Goal: Transaction & Acquisition: Purchase product/service

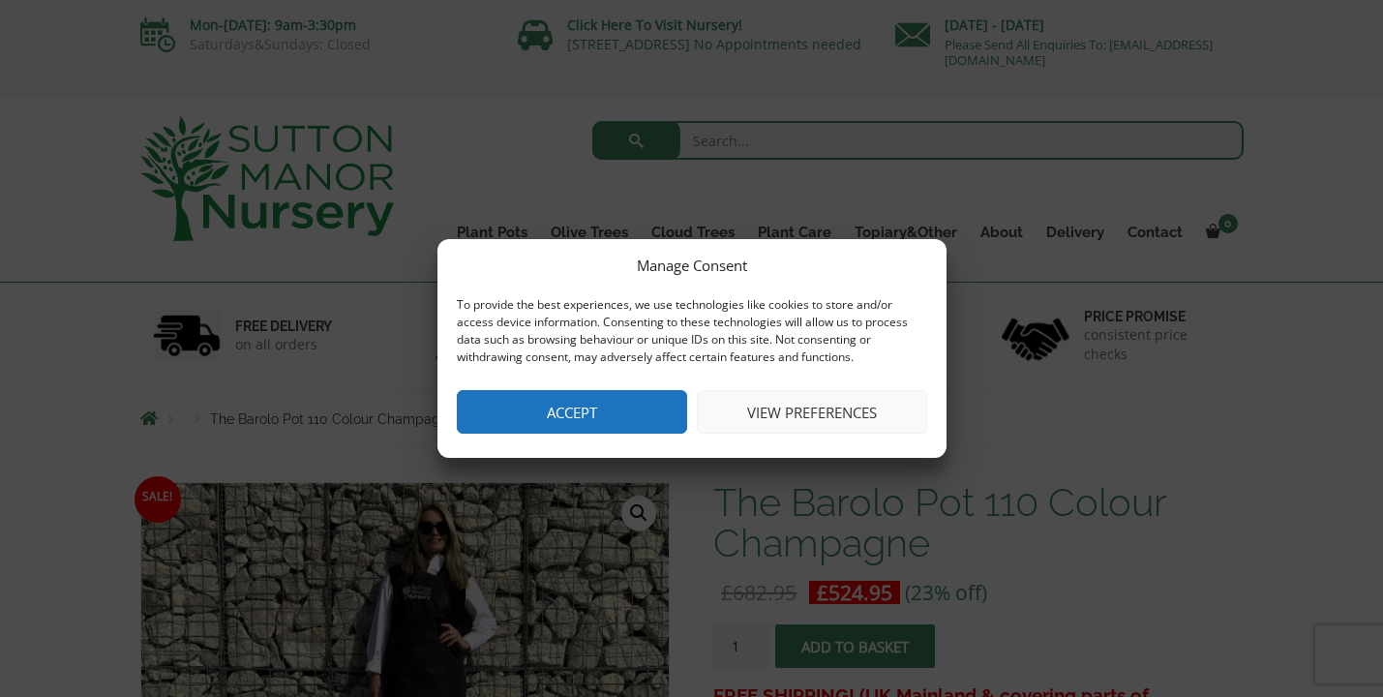
click at [593, 412] on button "Accept" at bounding box center [572, 412] width 230 height 44
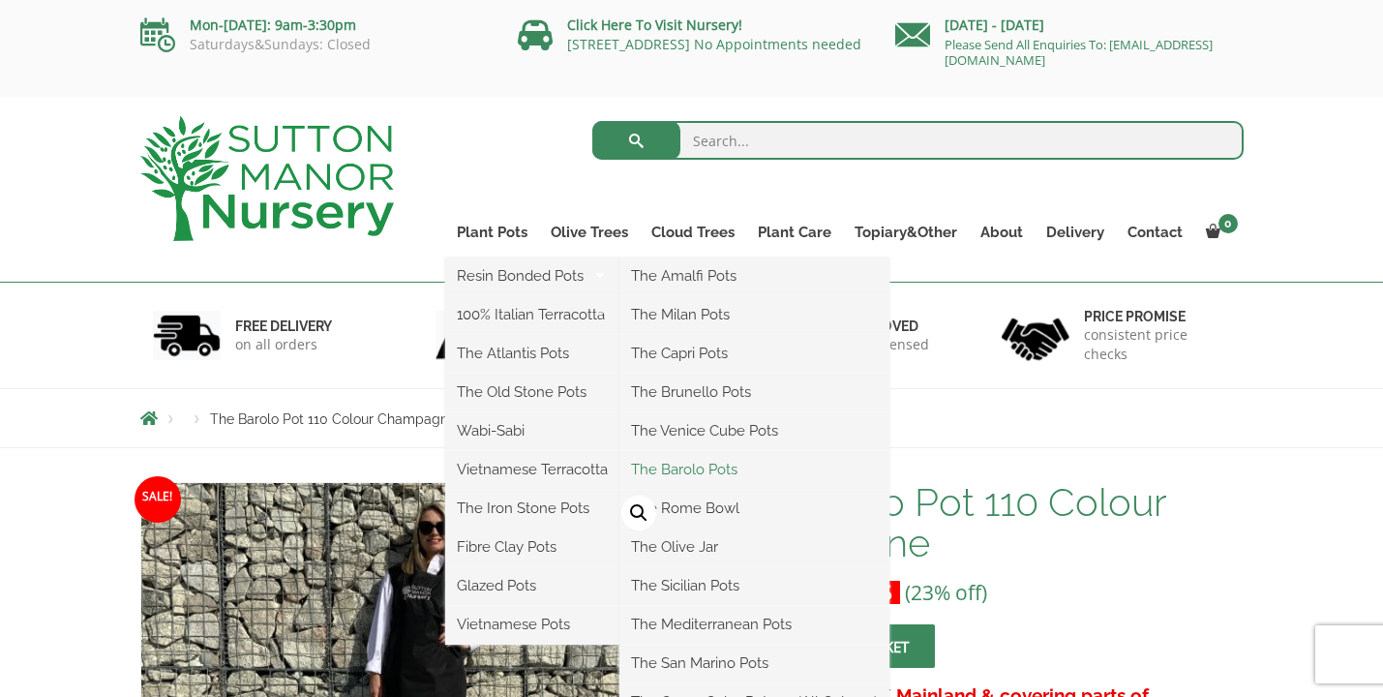
click at [725, 466] on link "The Barolo Pots" at bounding box center [754, 469] width 270 height 29
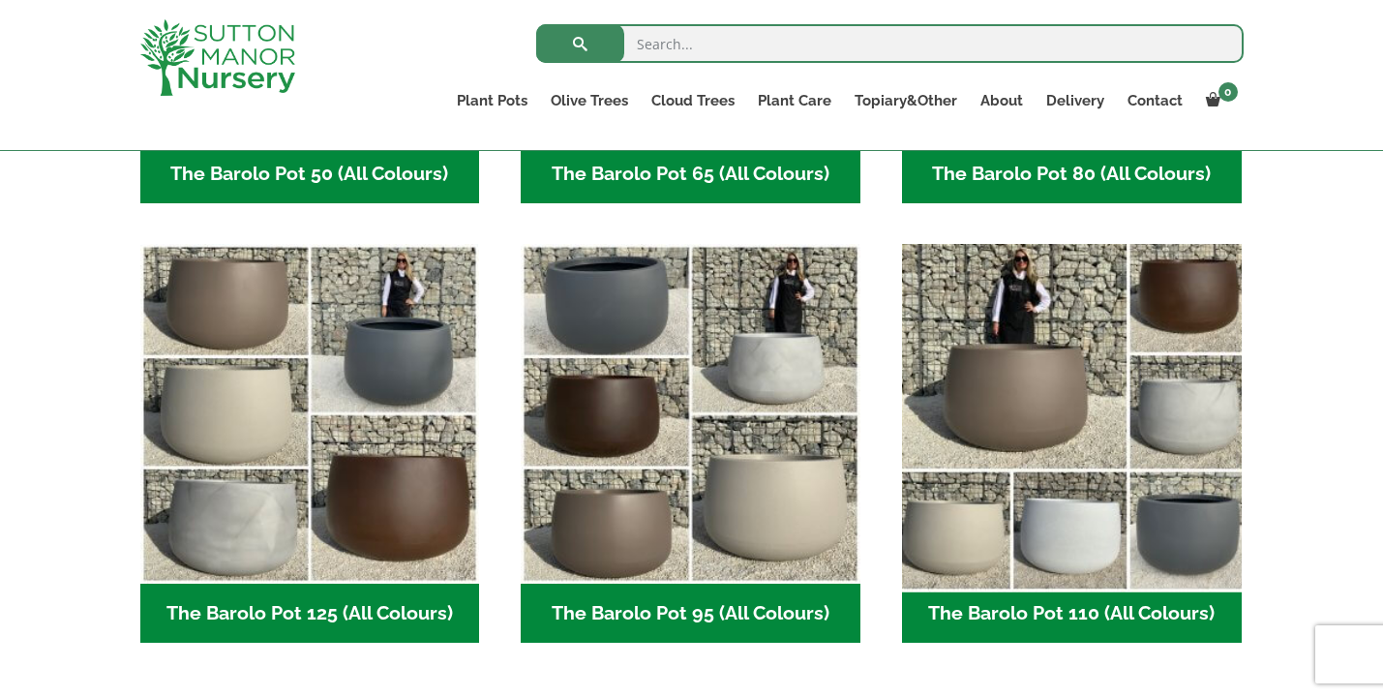
scroll to position [856, 0]
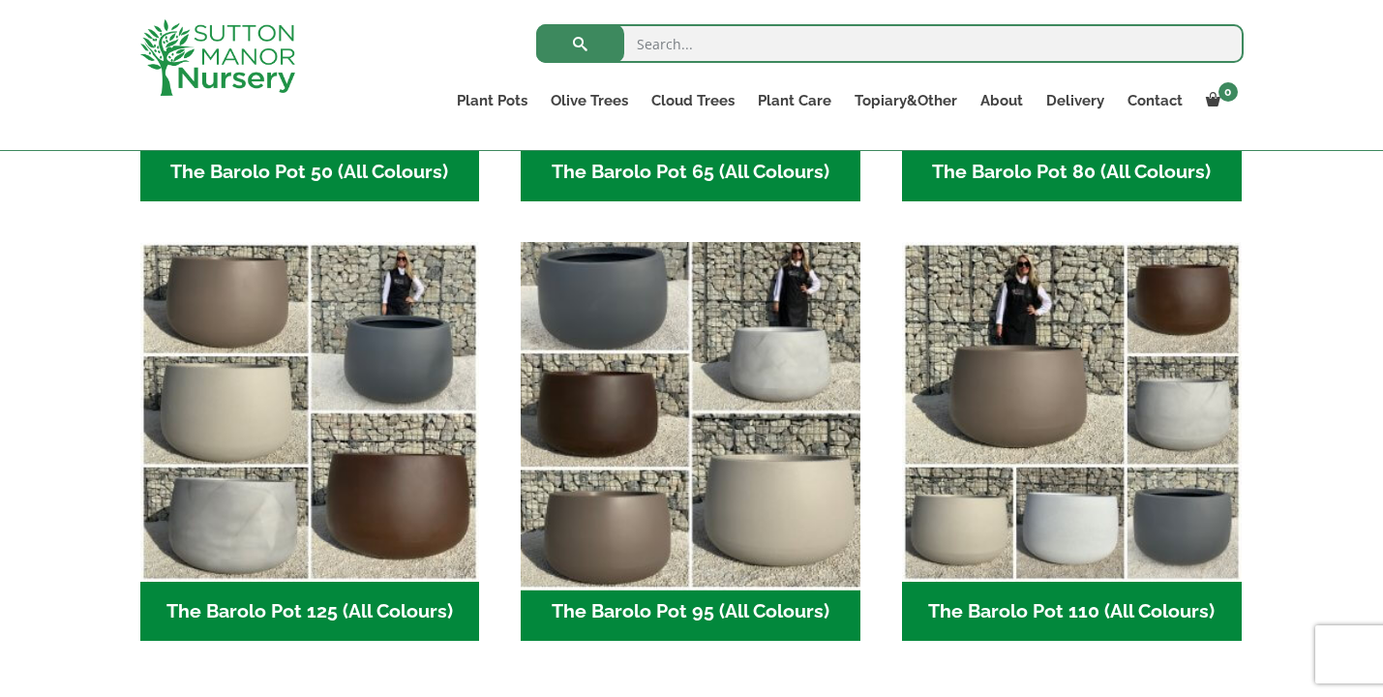
click at [732, 534] on img "Visit product category The Barolo Pot 95 (All Colours)" at bounding box center [691, 412] width 356 height 356
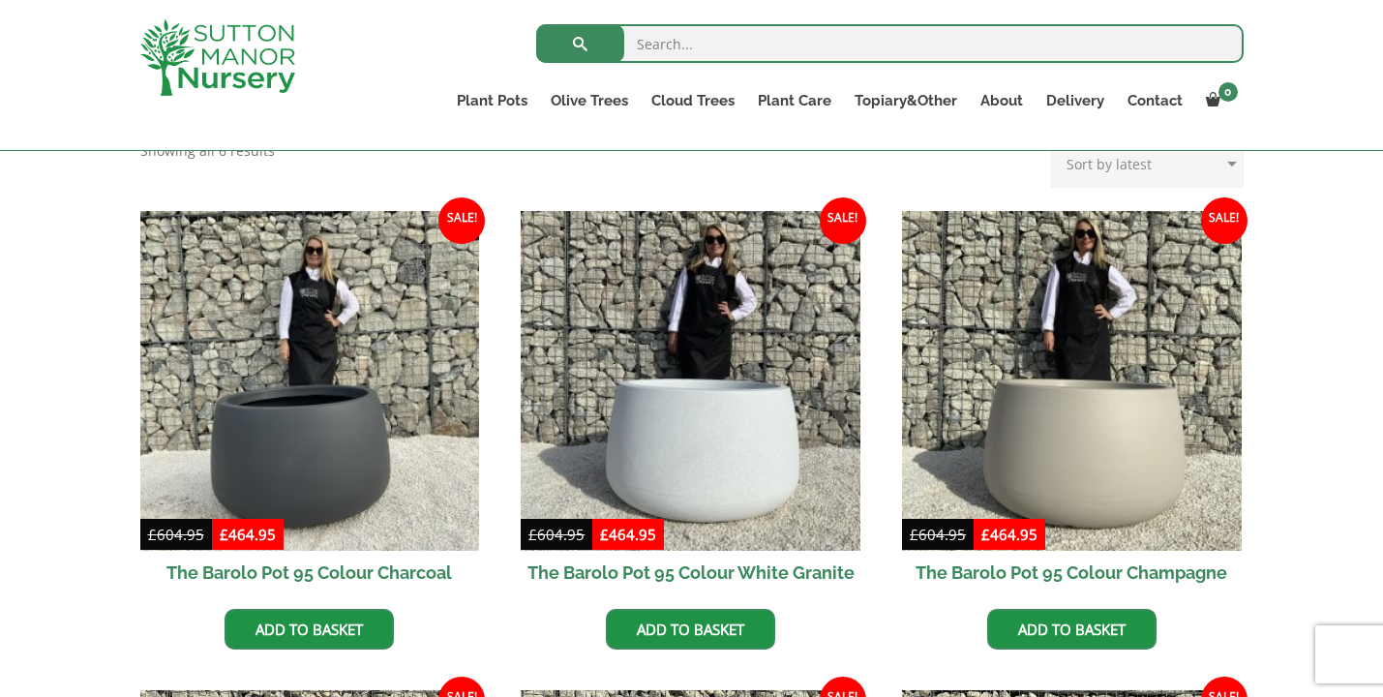
scroll to position [410, 0]
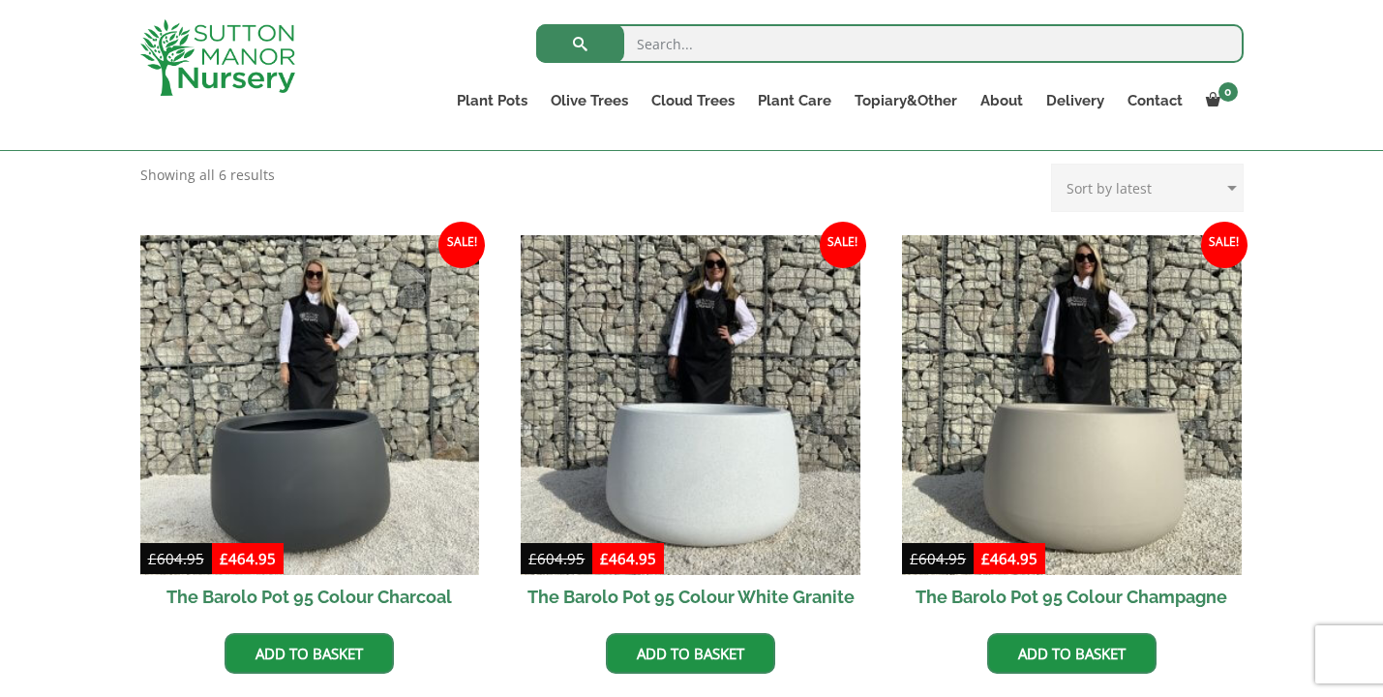
select select "price"
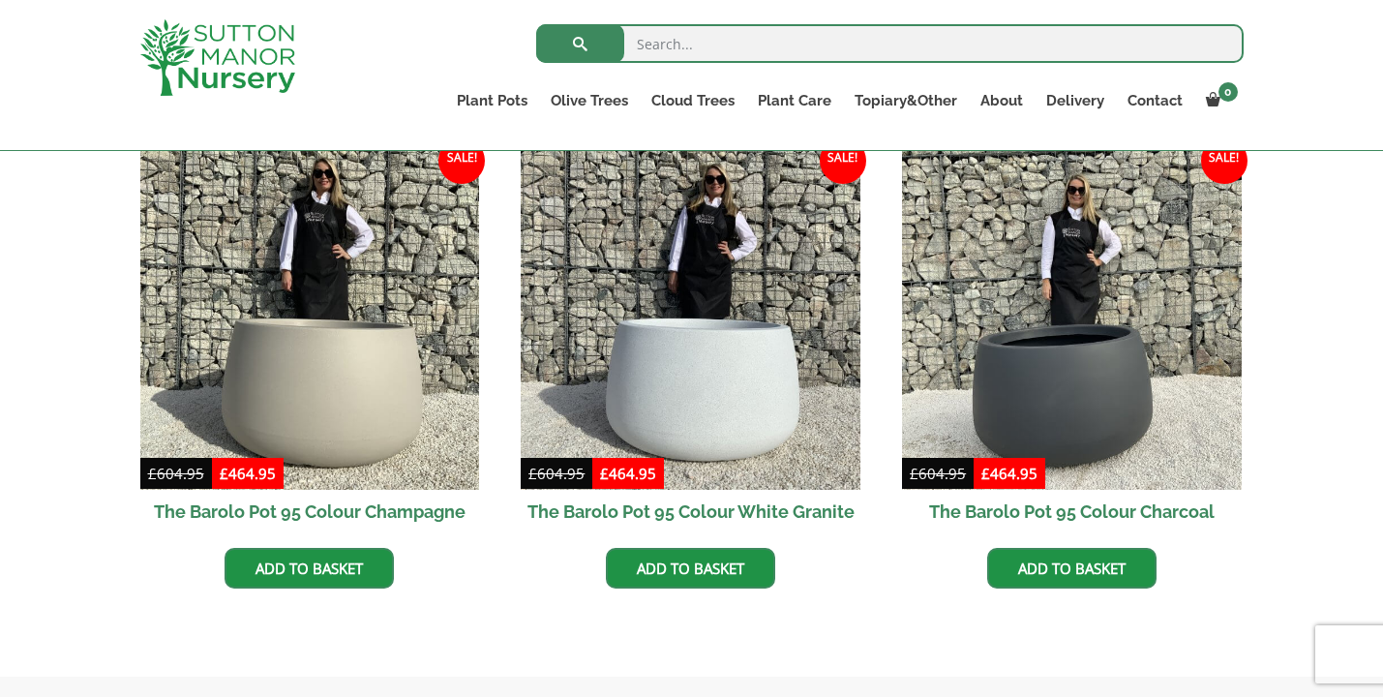
scroll to position [946, 0]
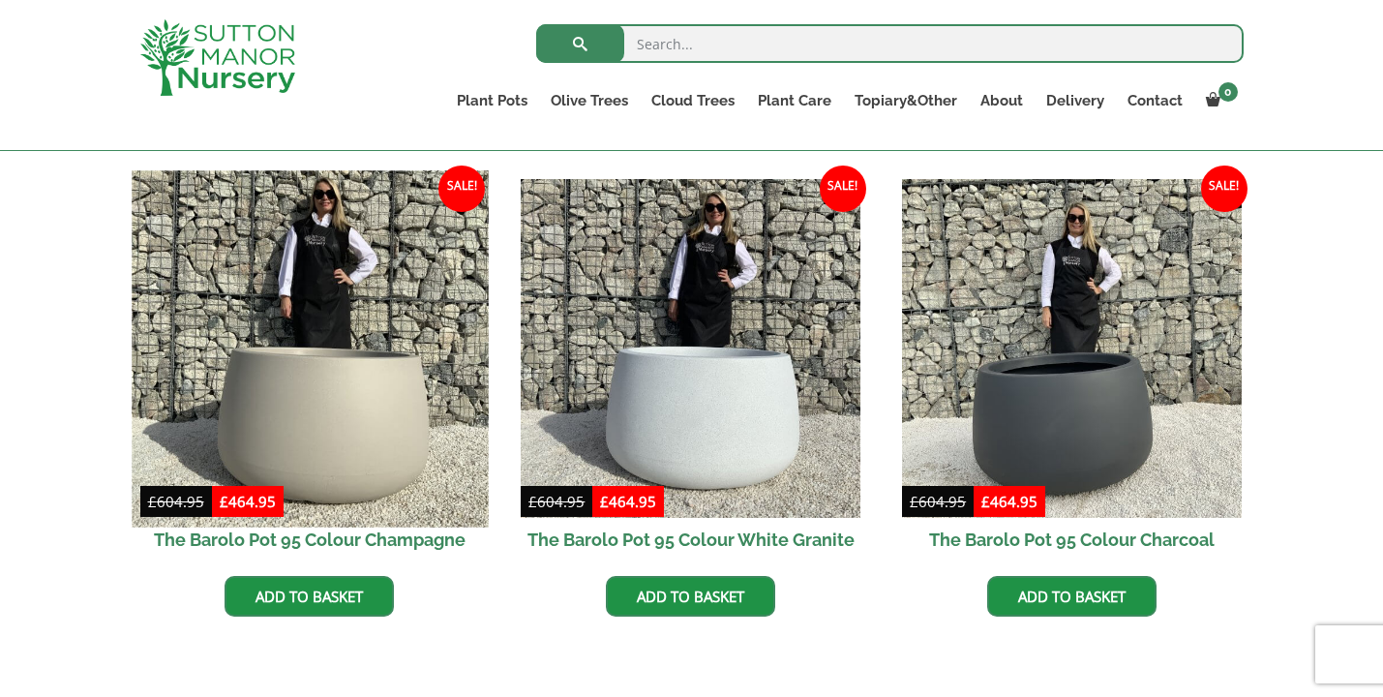
click at [353, 362] on img at bounding box center [310, 348] width 356 height 356
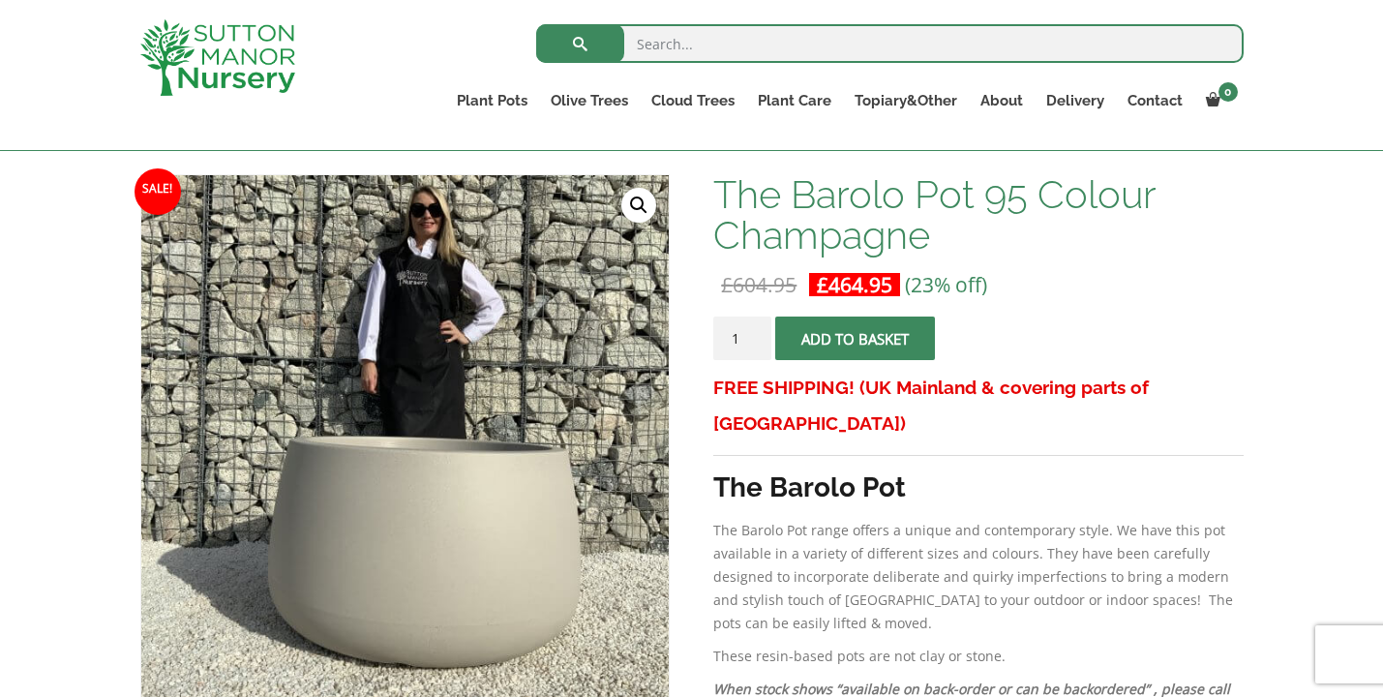
scroll to position [232, 0]
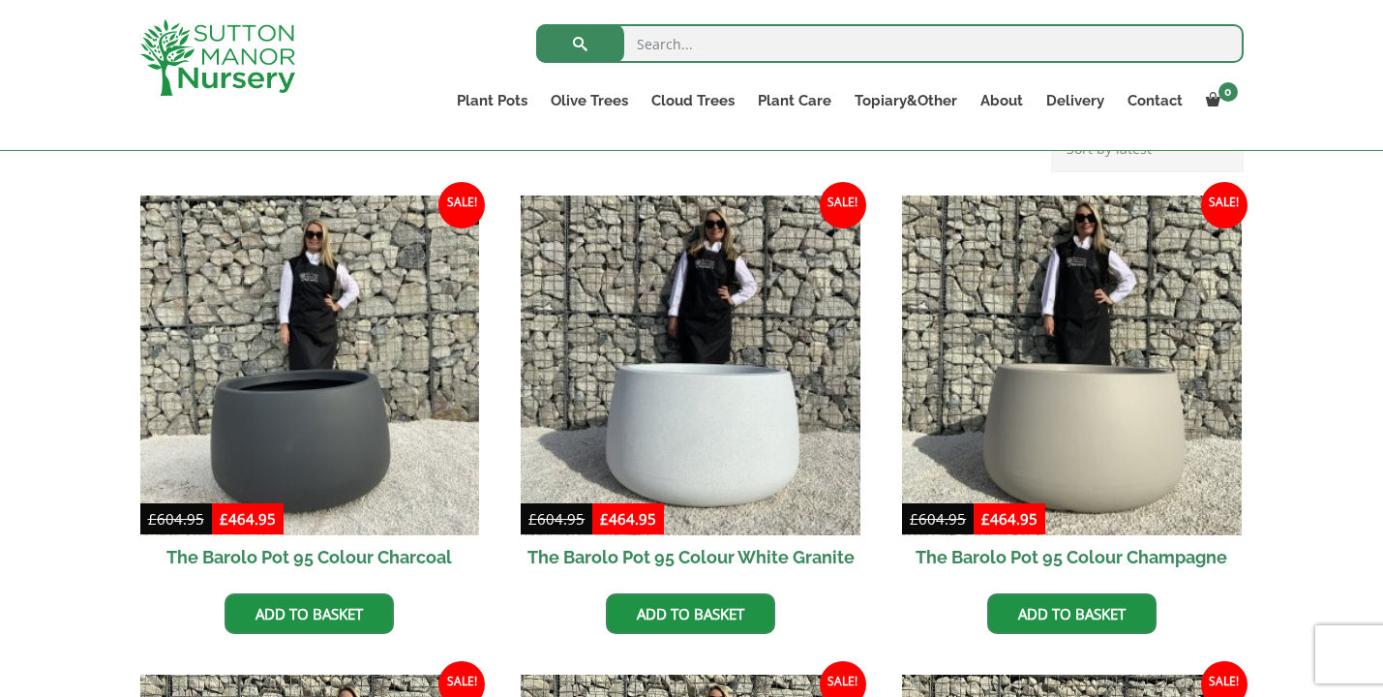
scroll to position [466, 0]
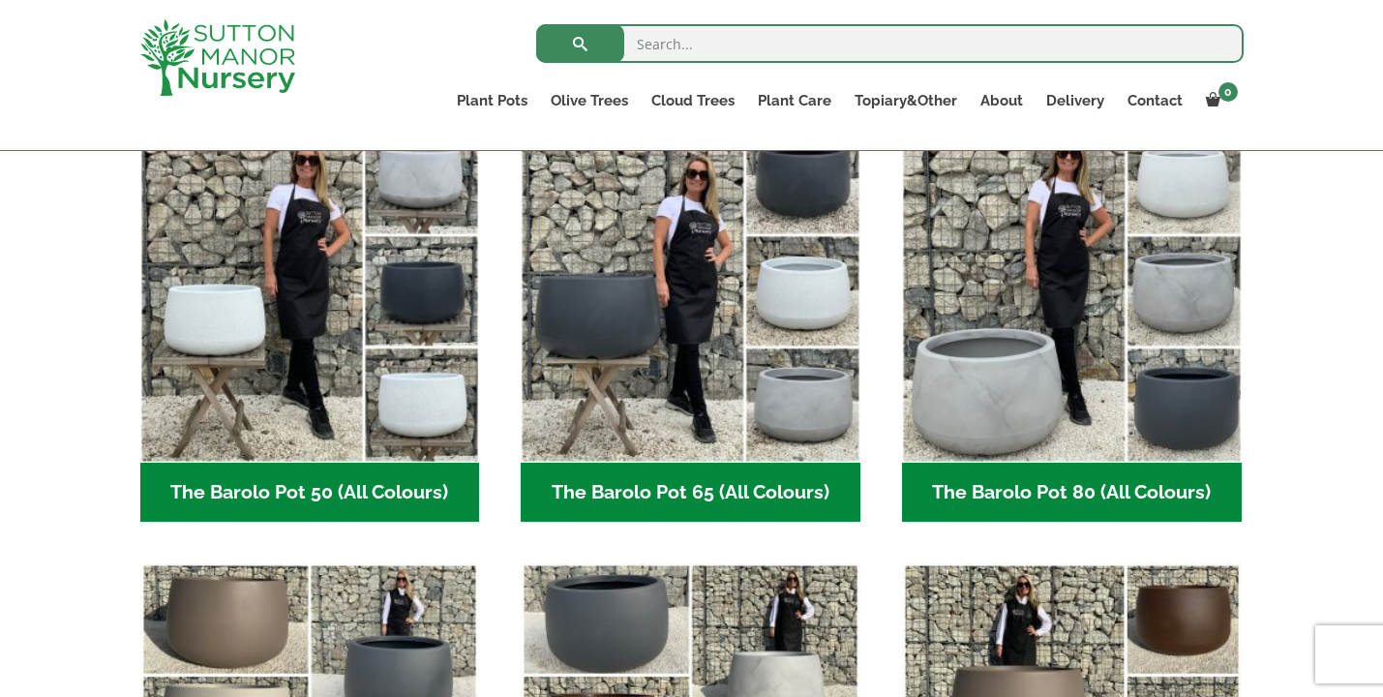
scroll to position [467, 0]
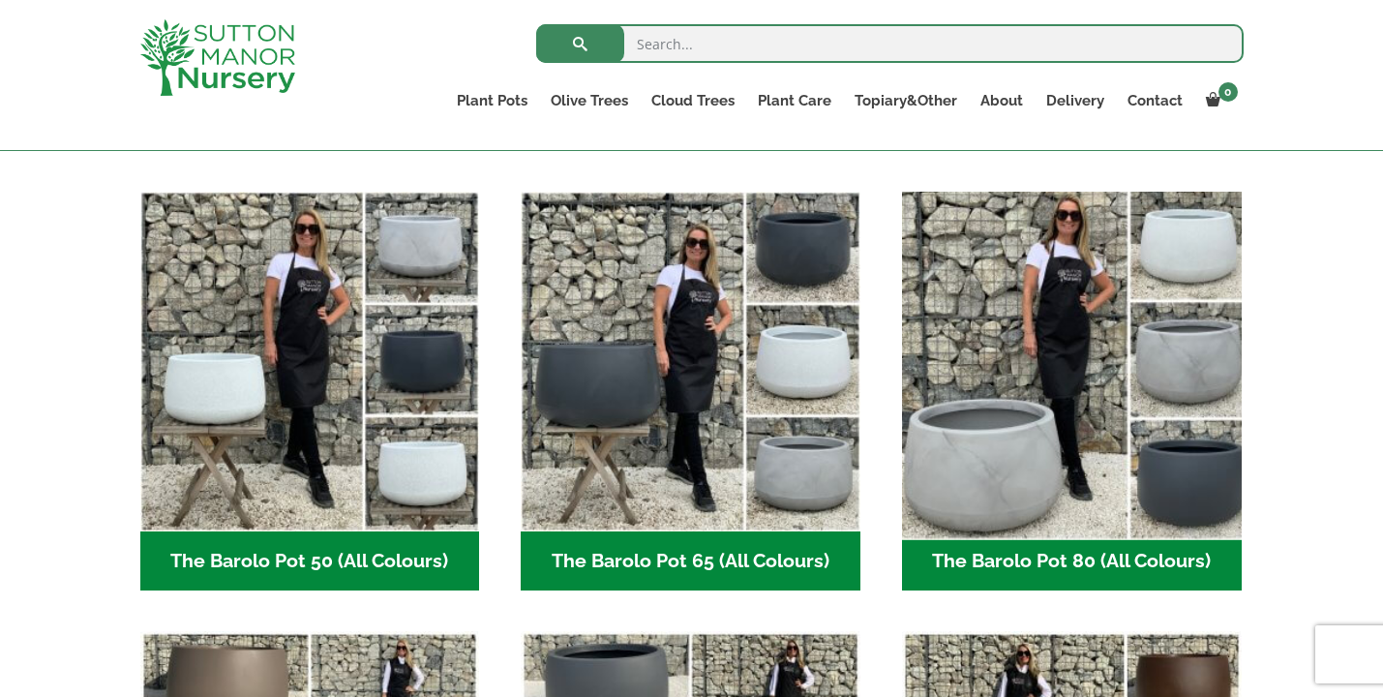
click at [946, 228] on img "Visit product category The Barolo Pot 80 (All Colours)" at bounding box center [1071, 361] width 356 height 356
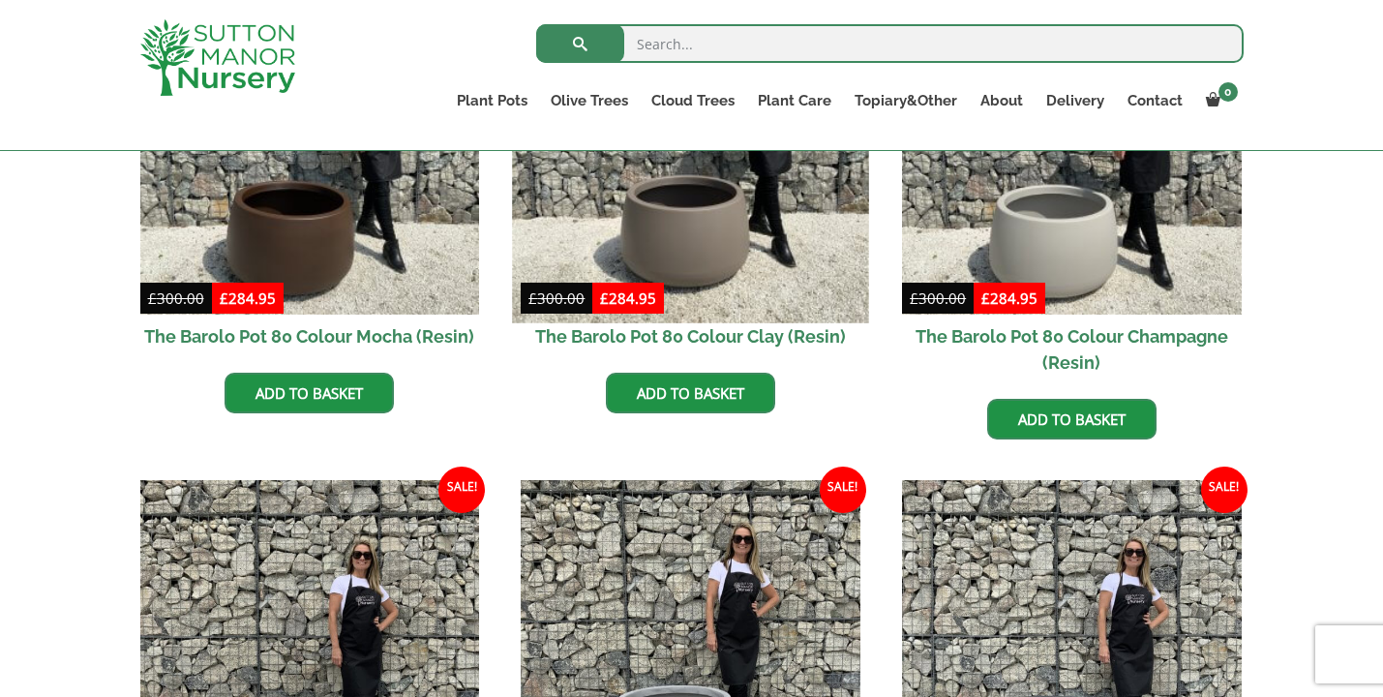
scroll to position [594, 0]
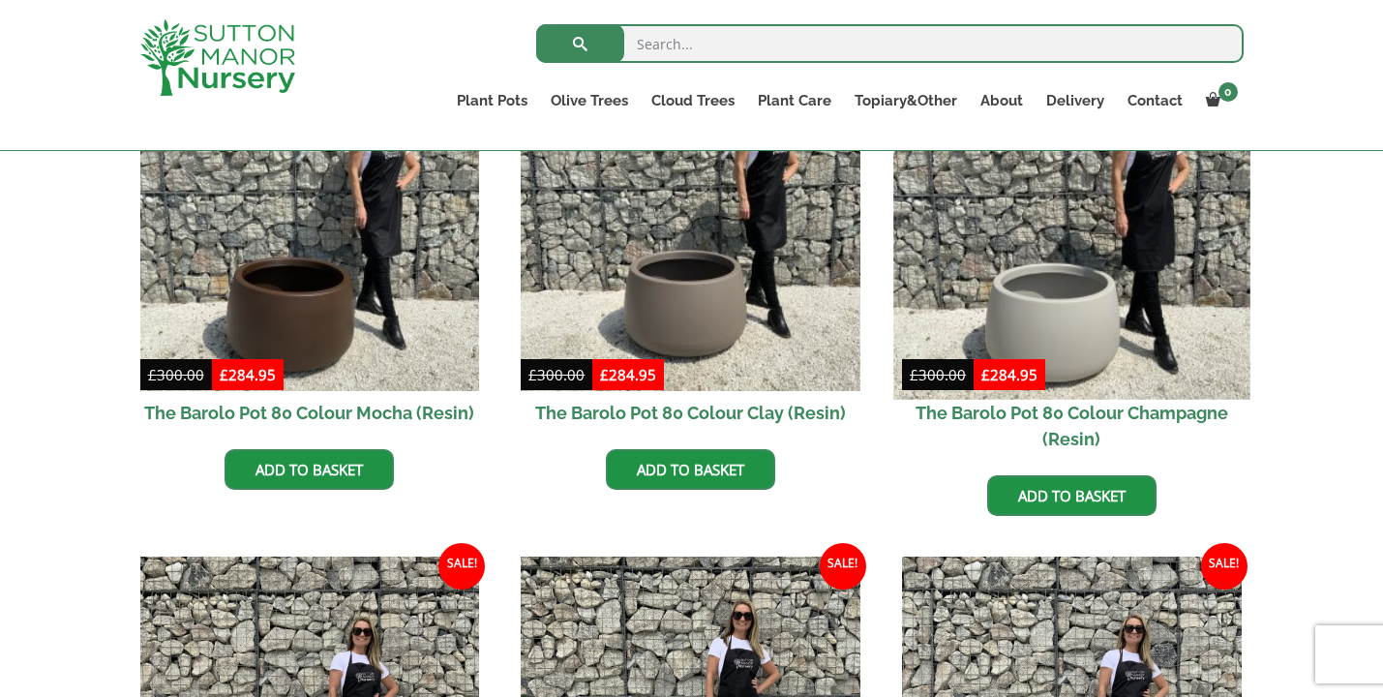
click at [1093, 297] on img at bounding box center [1071, 221] width 356 height 356
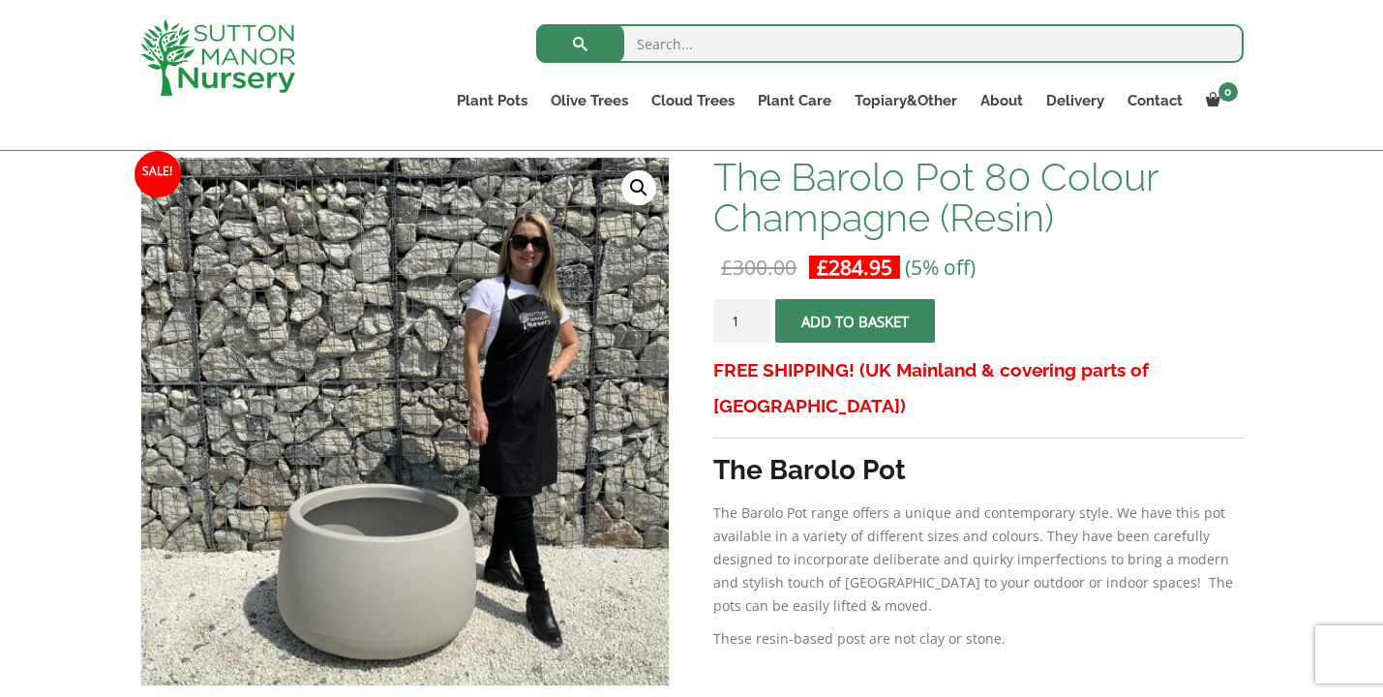
scroll to position [292, 0]
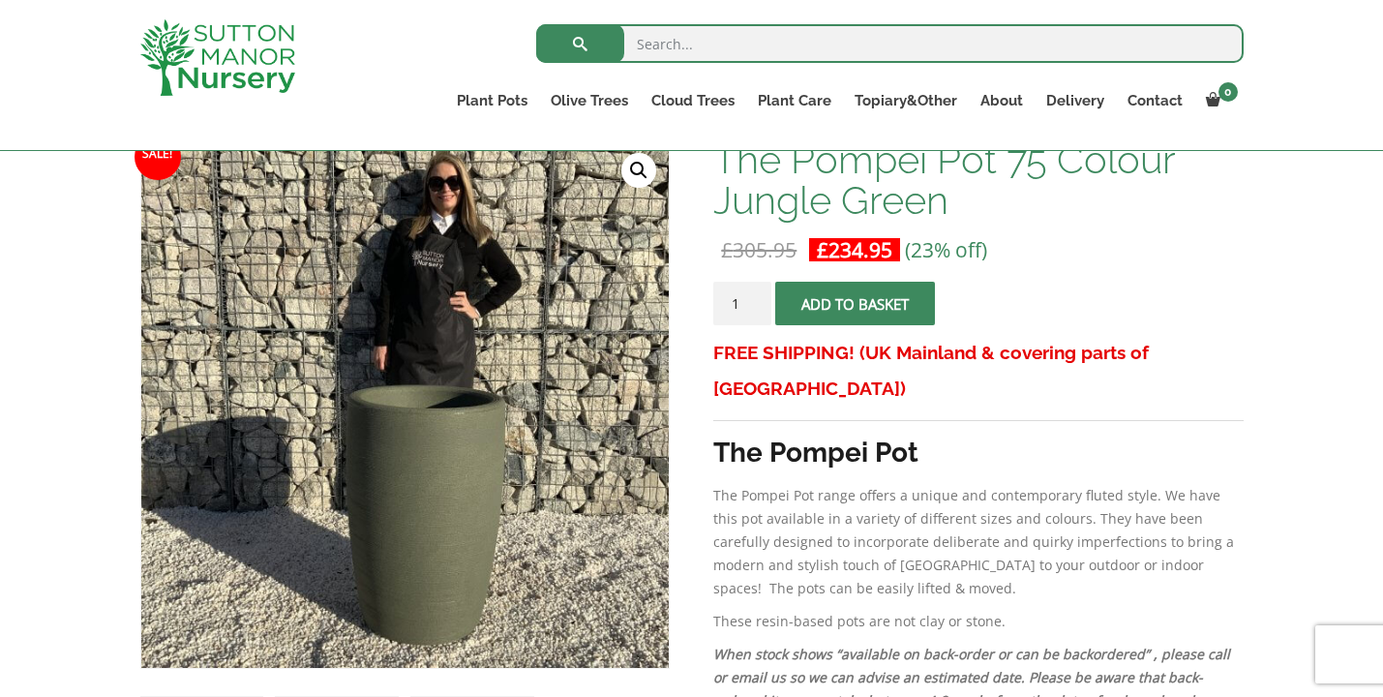
scroll to position [496, 0]
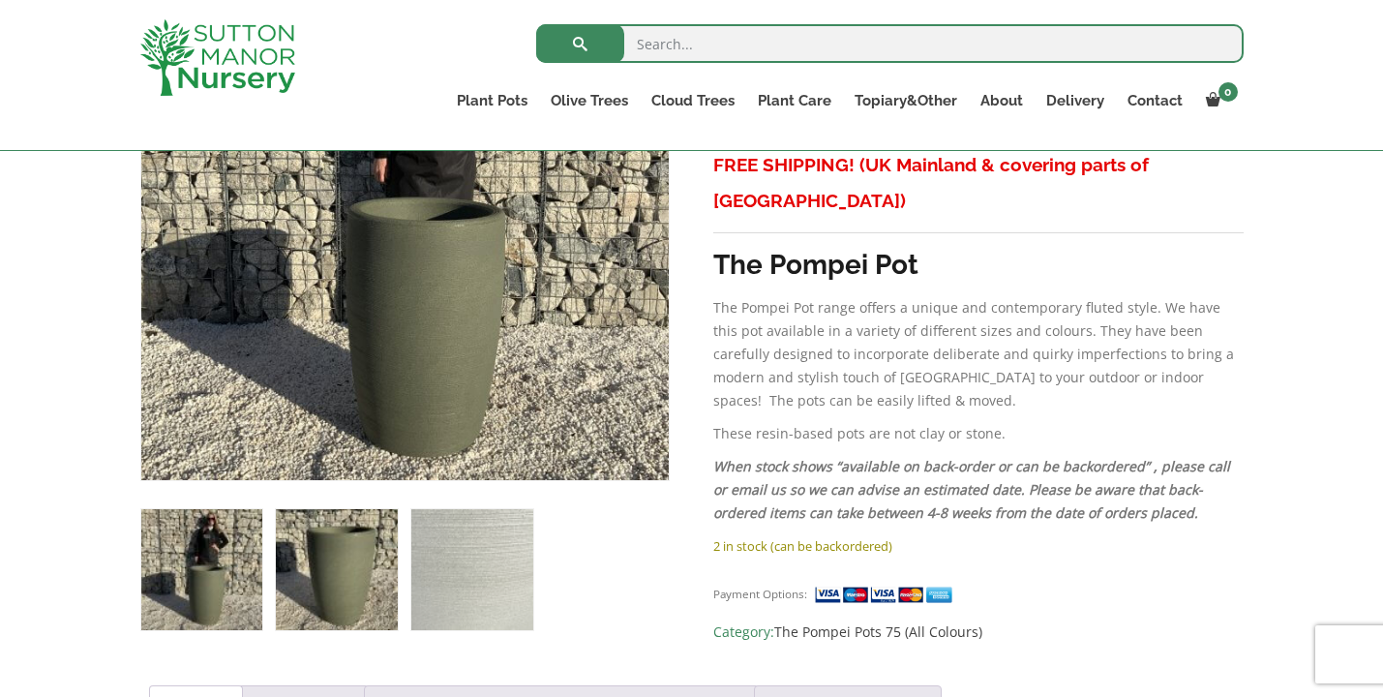
click at [371, 538] on img at bounding box center [336, 569] width 121 height 121
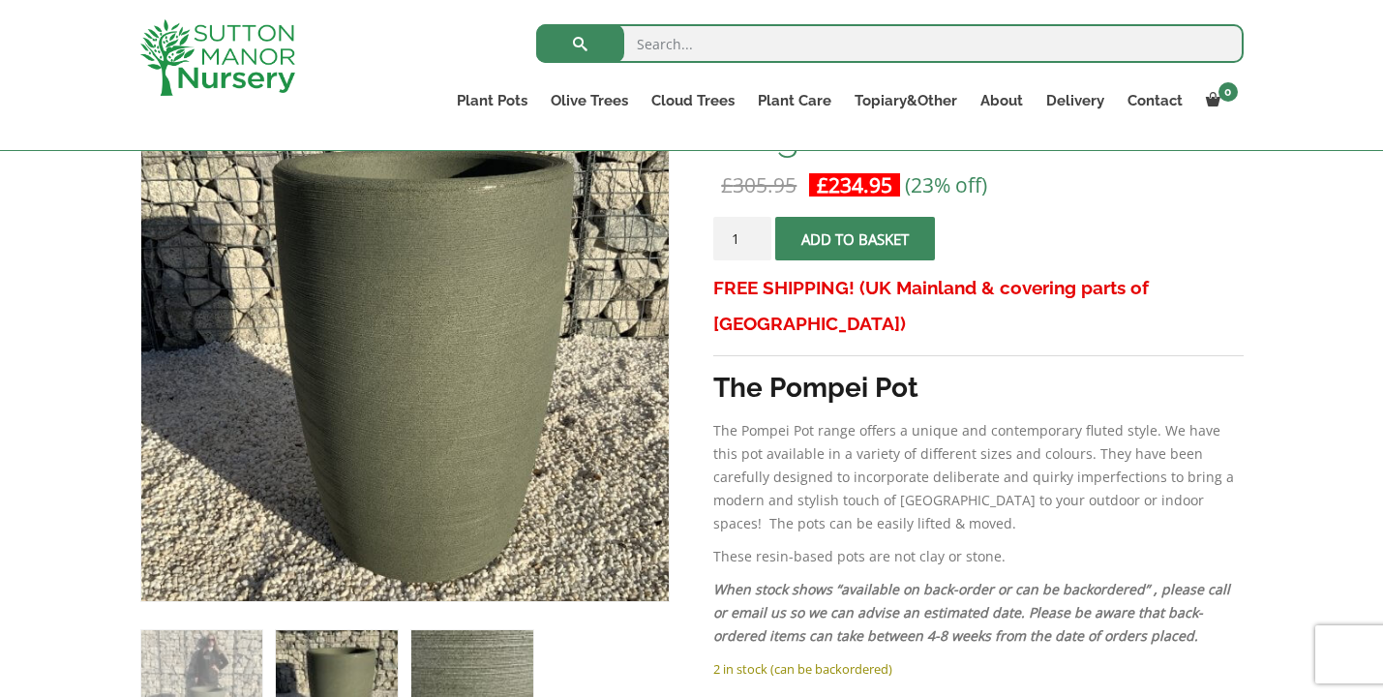
scroll to position [358, 0]
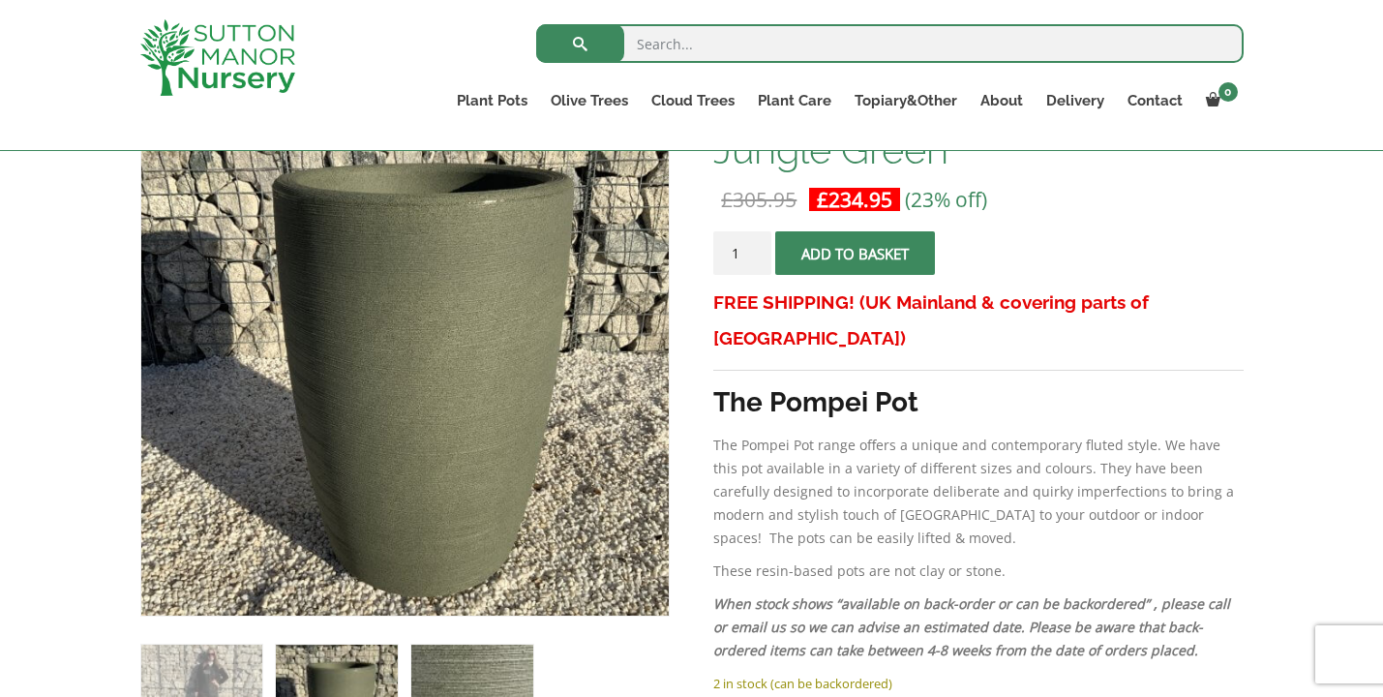
click at [485, 669] on img at bounding box center [471, 705] width 121 height 121
